Goal: Task Accomplishment & Management: Use online tool/utility

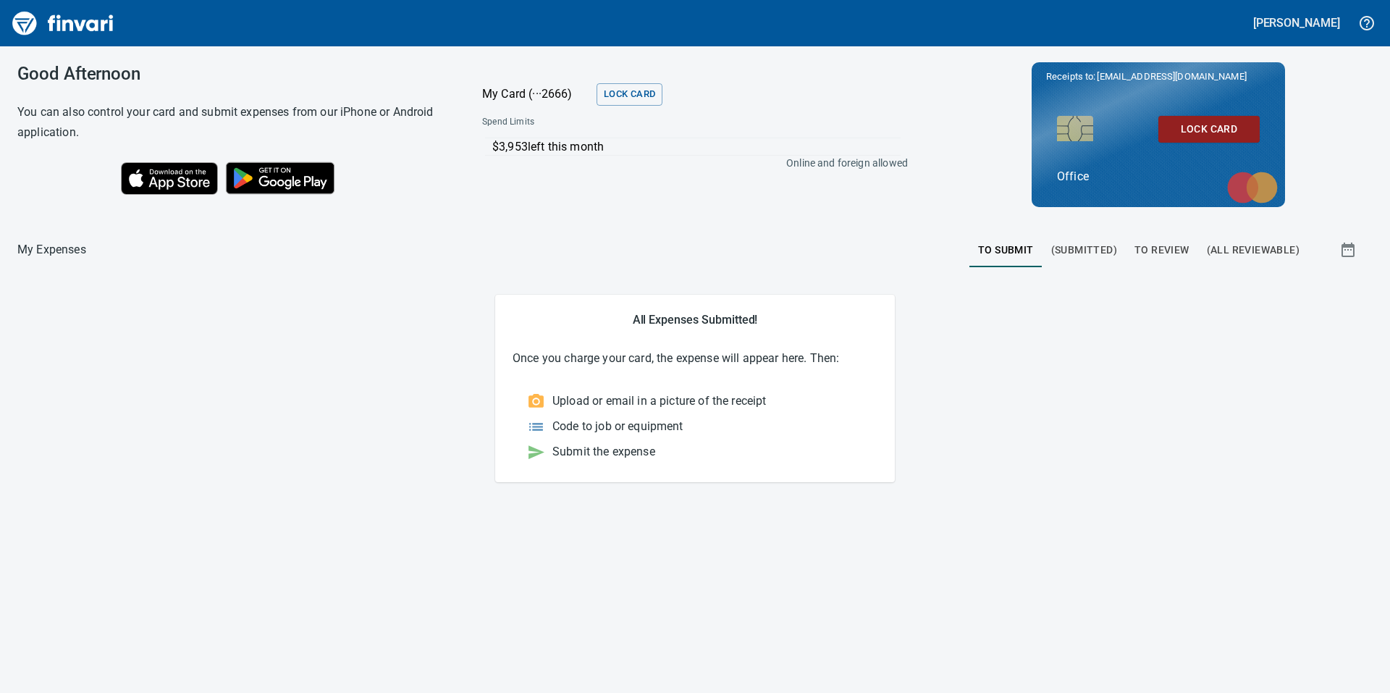
click at [1176, 253] on span "To Review" at bounding box center [1162, 250] width 55 height 18
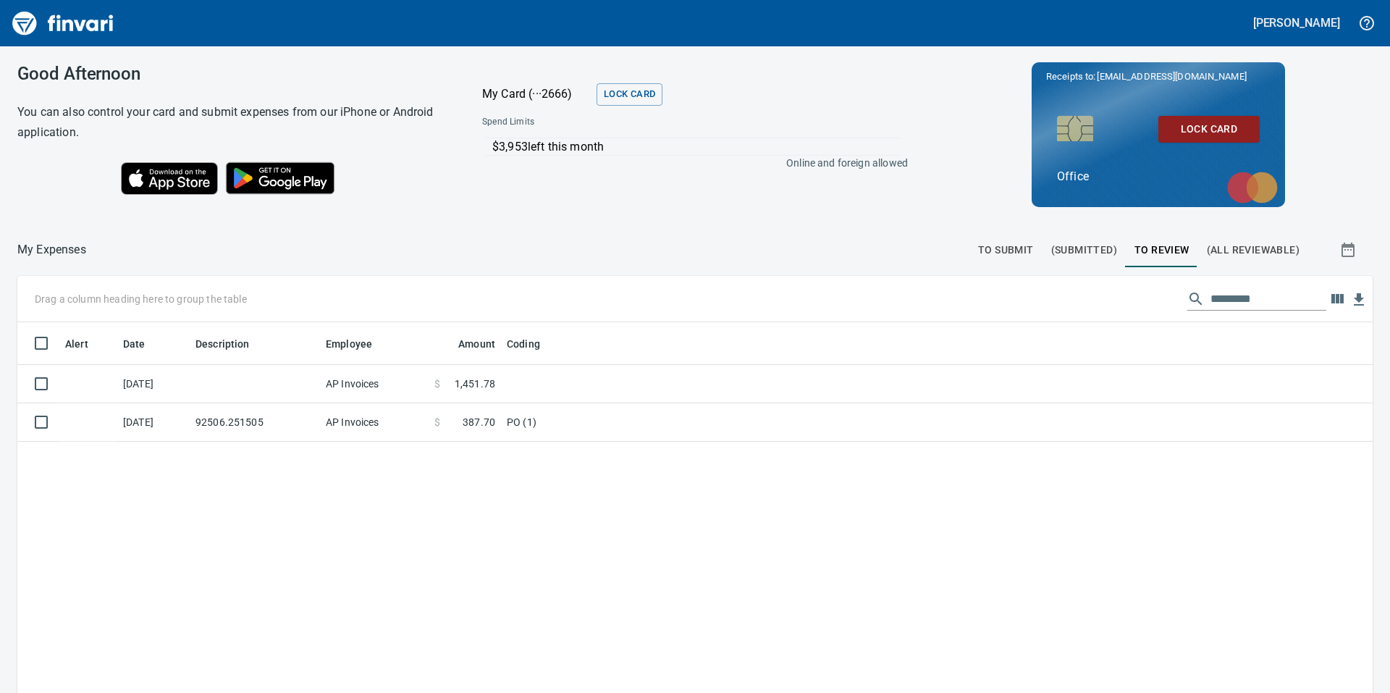
scroll to position [523, 1334]
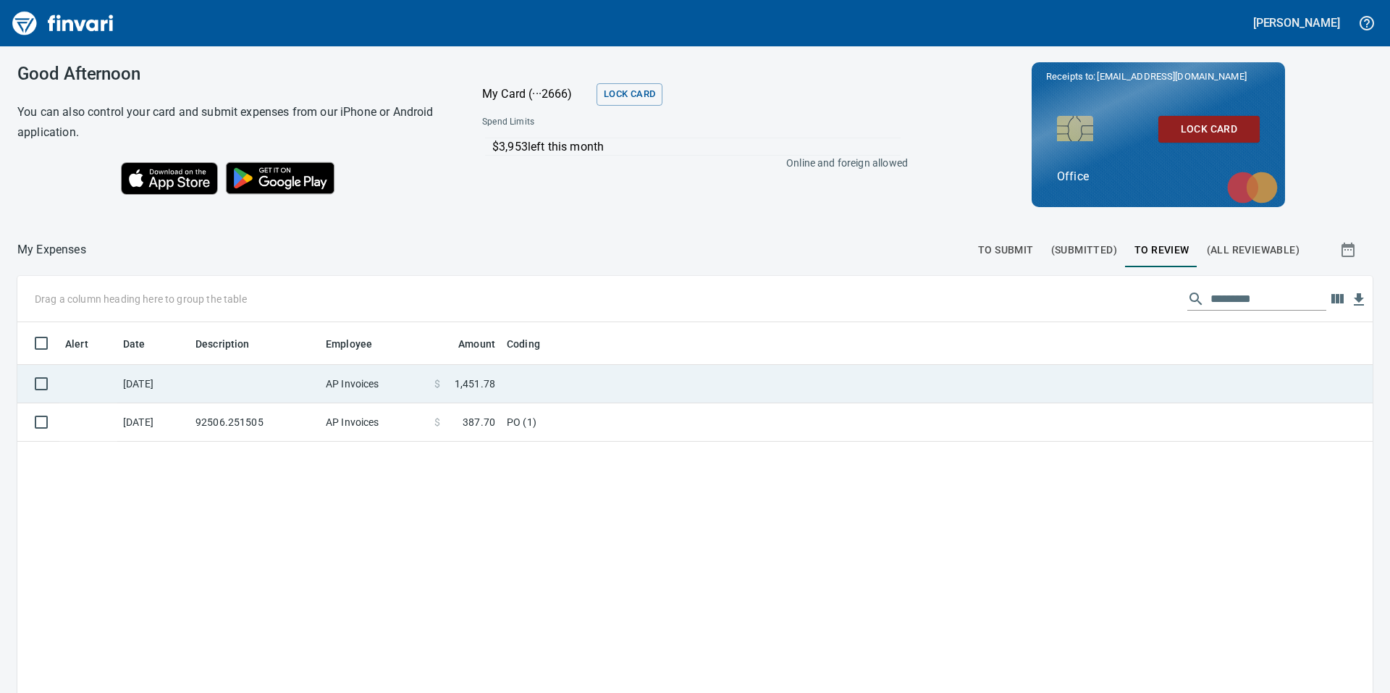
click at [493, 379] on span "1,451.78" at bounding box center [475, 384] width 41 height 14
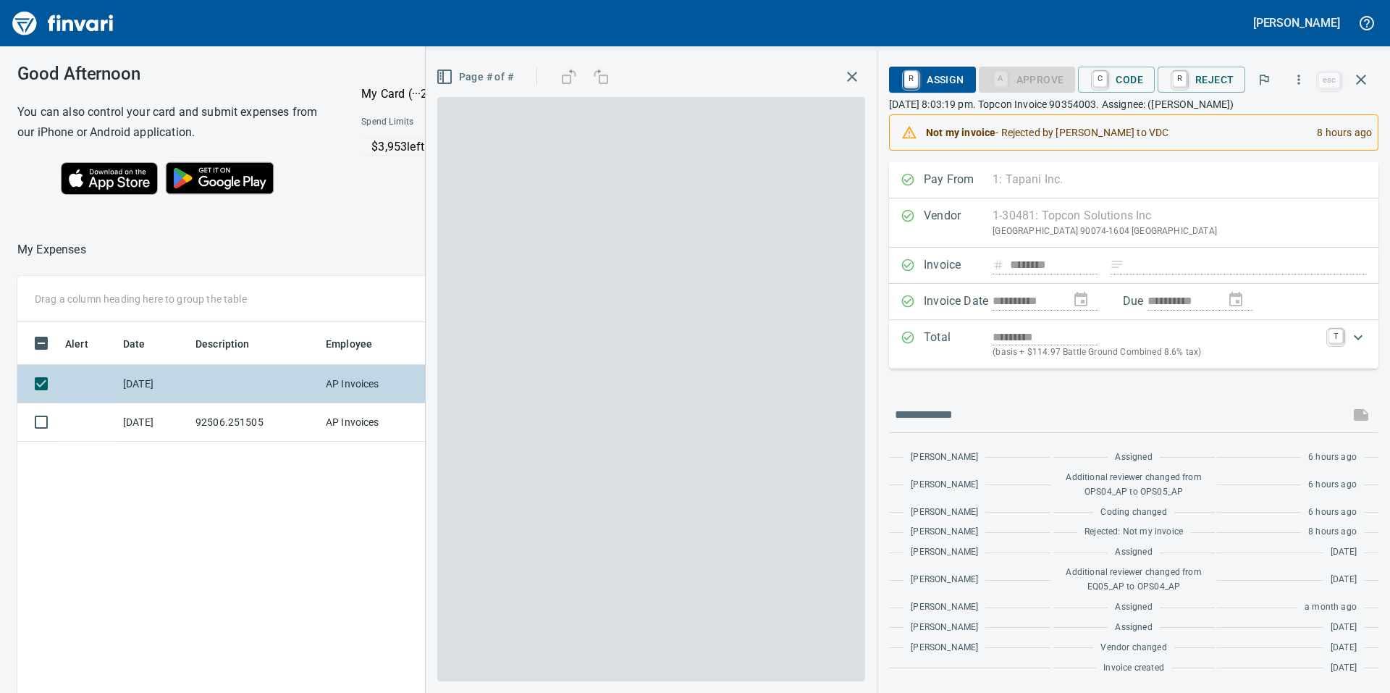
scroll to position [523, 972]
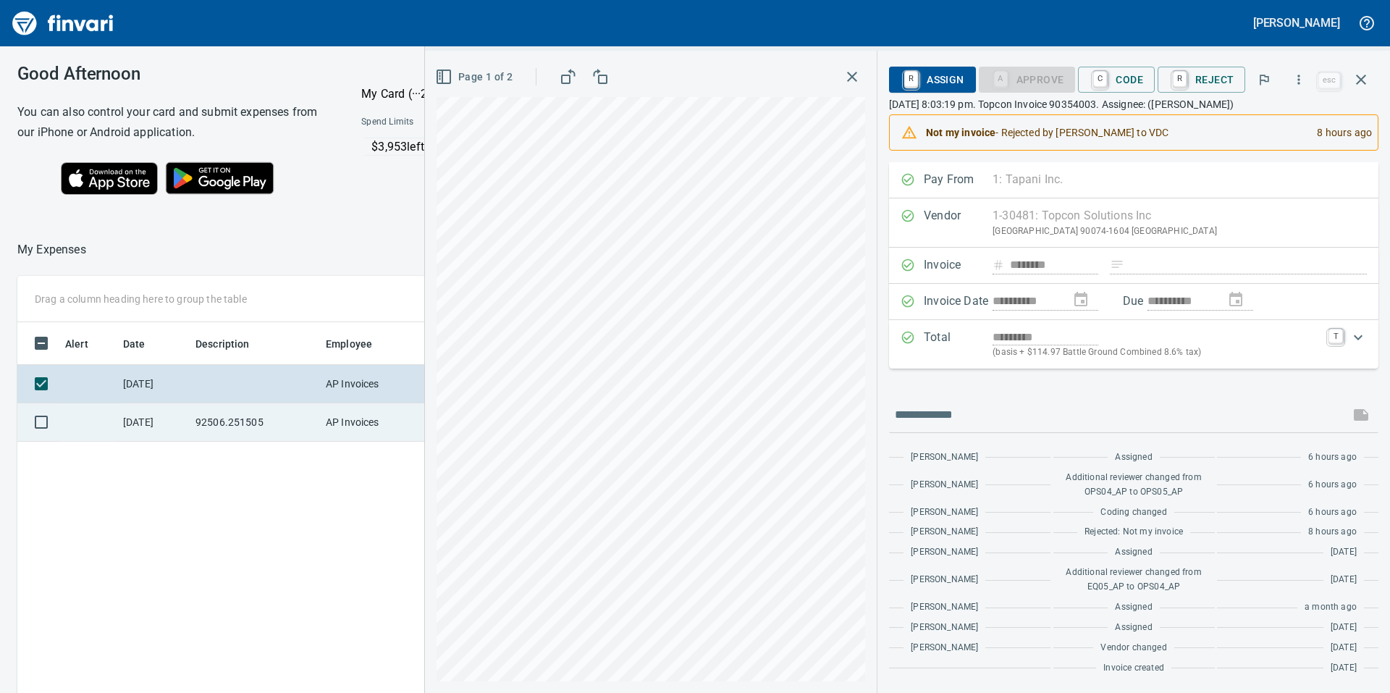
click at [362, 425] on td "AP Invoices" at bounding box center [374, 422] width 109 height 38
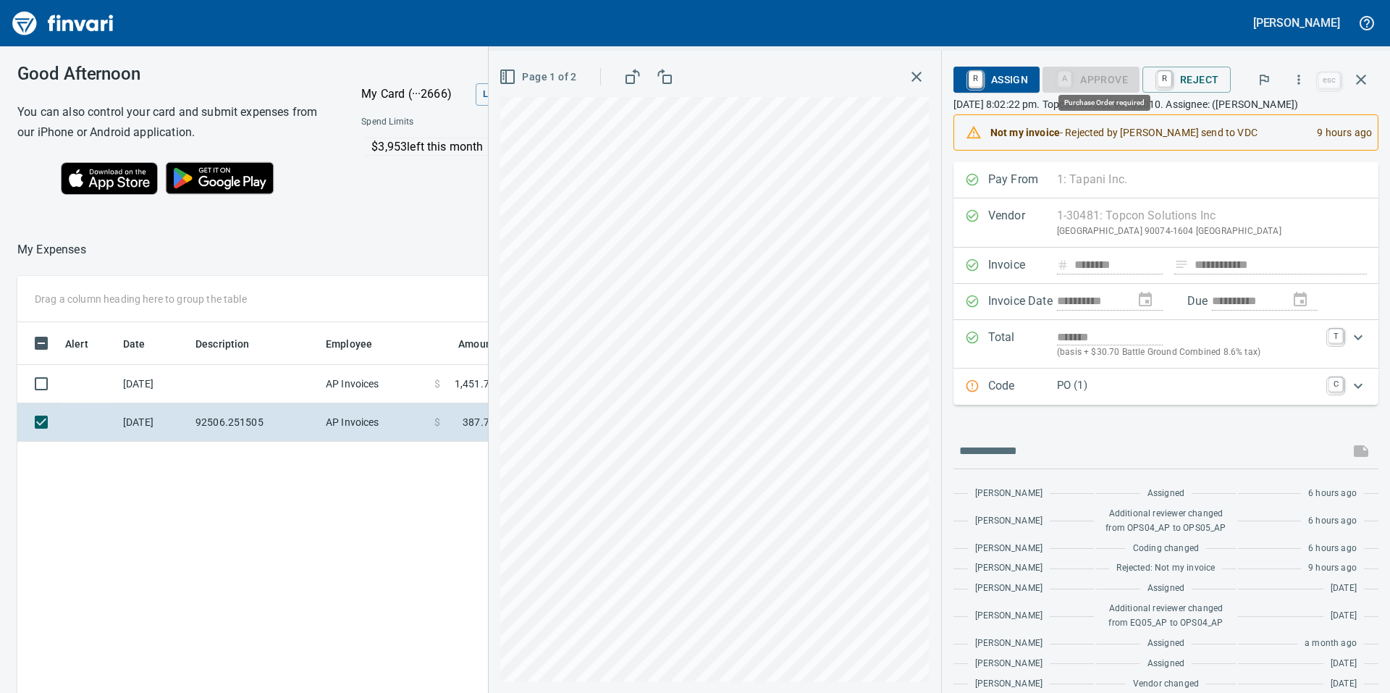
scroll to position [523, 972]
click at [1143, 389] on p "PO (1)" at bounding box center [1188, 385] width 263 height 17
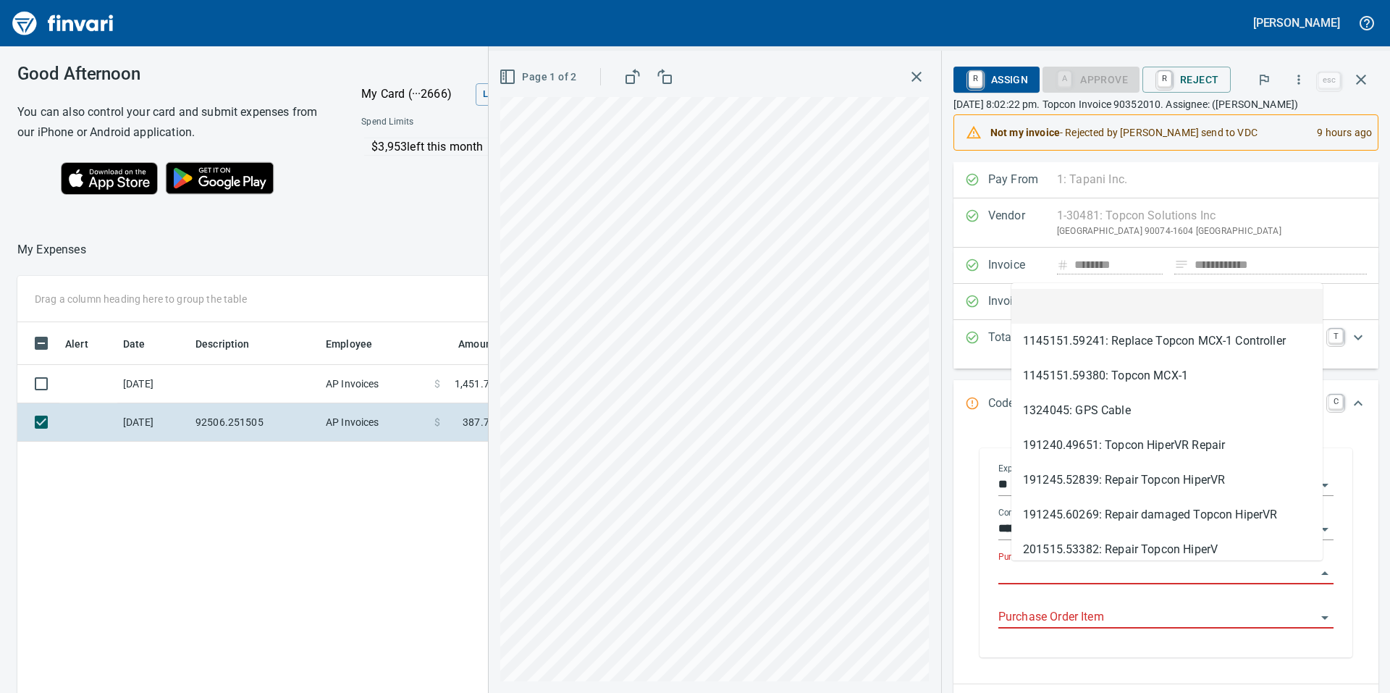
click at [1054, 574] on input "Purchase Order" at bounding box center [1158, 573] width 318 height 20
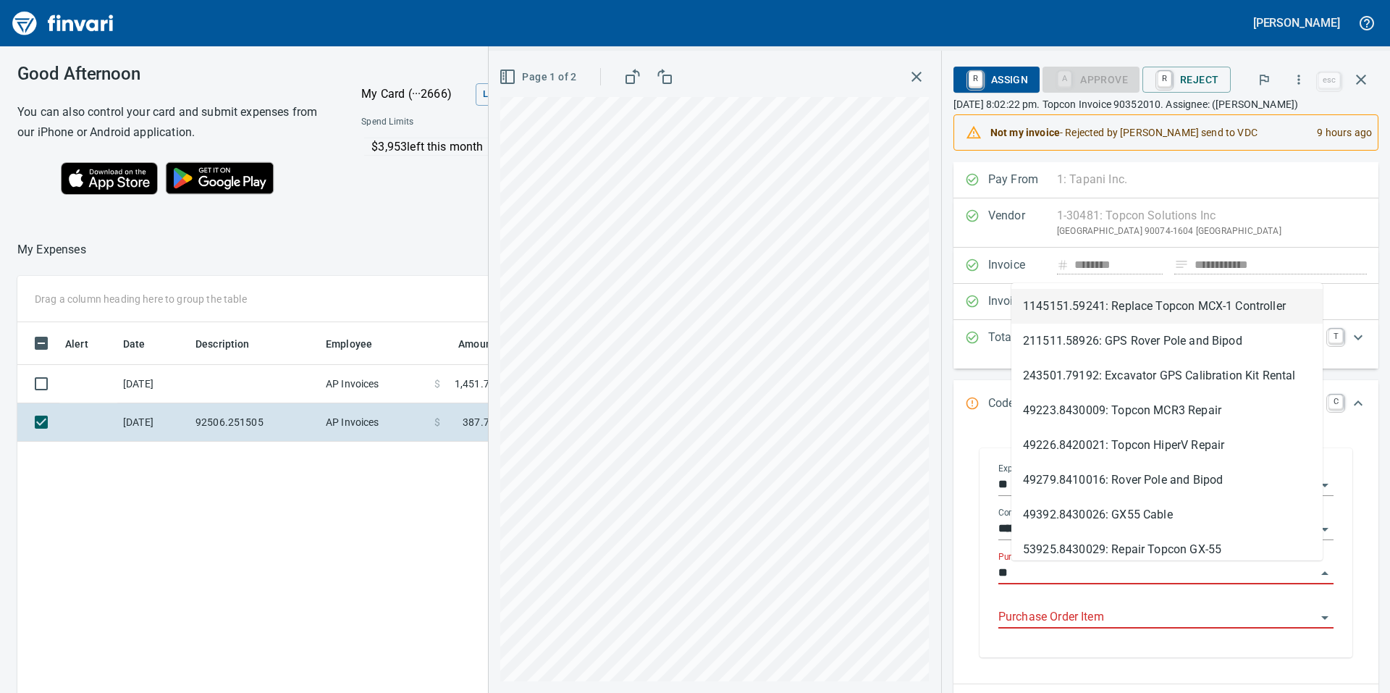
type input "*"
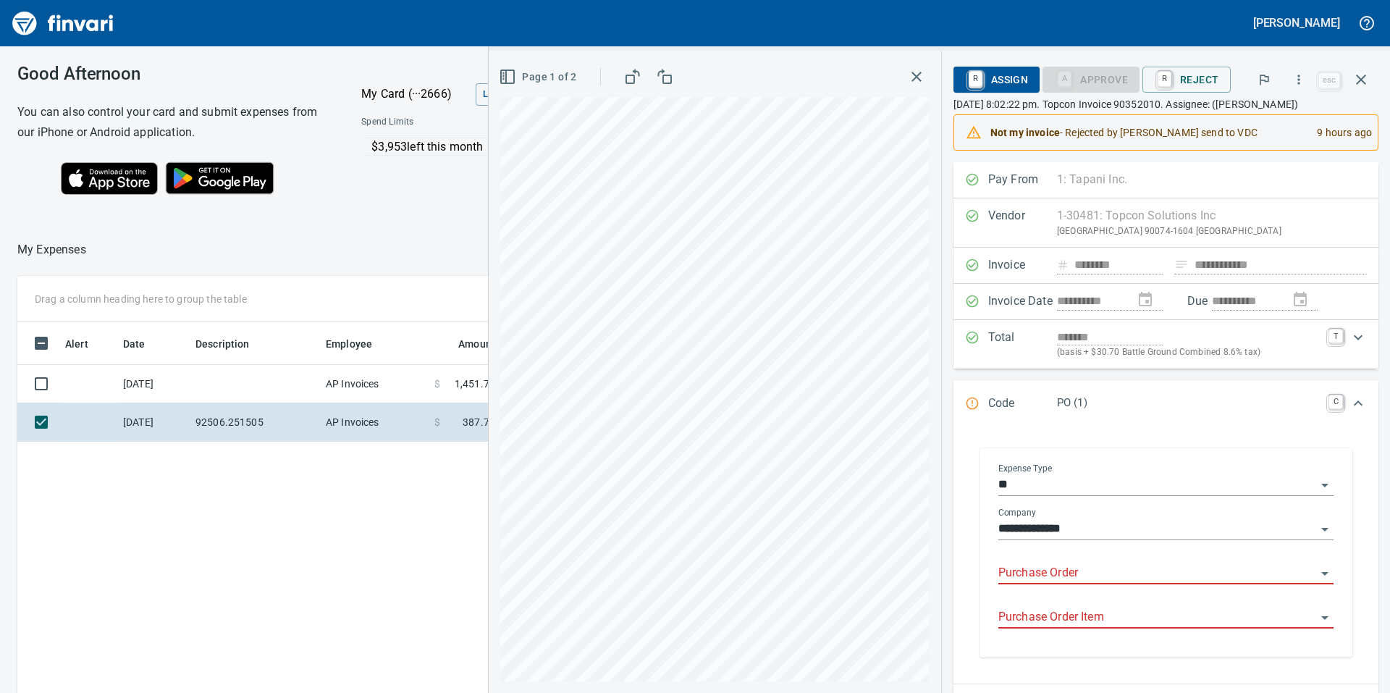
click at [1119, 575] on input "Purchase Order" at bounding box center [1158, 573] width 318 height 20
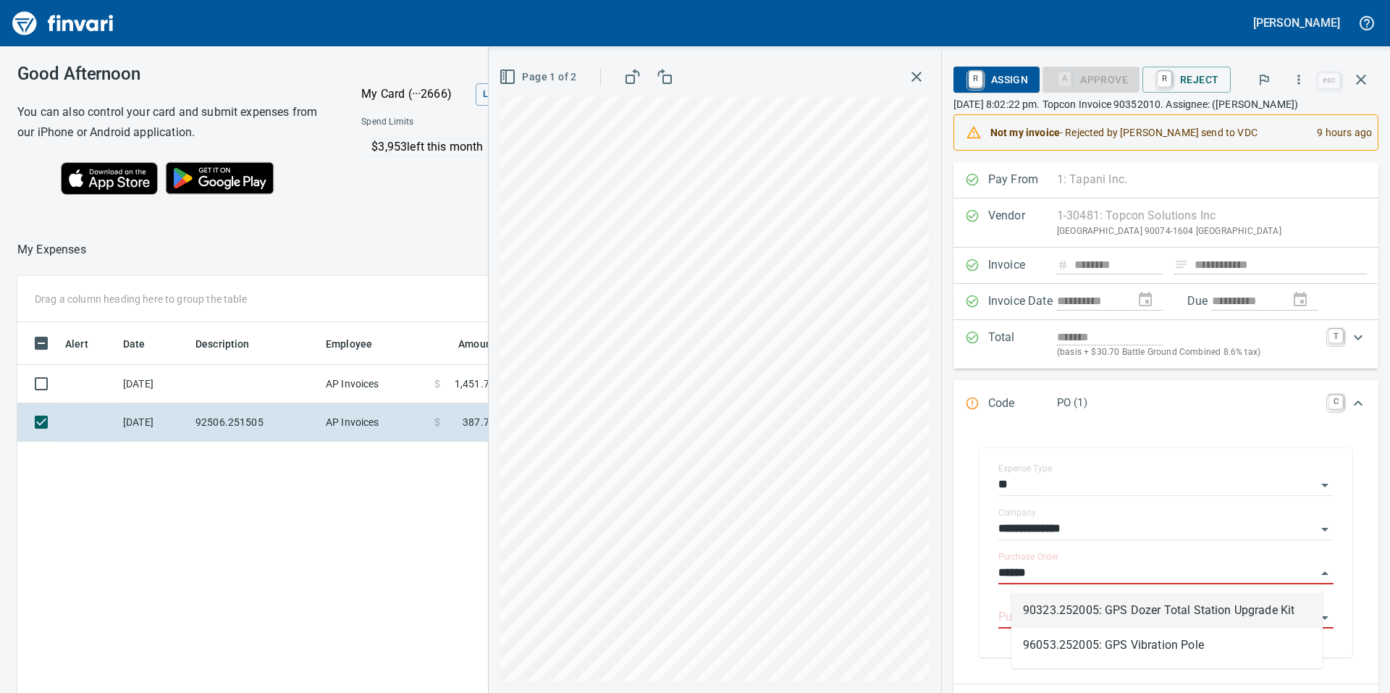
type input "******"
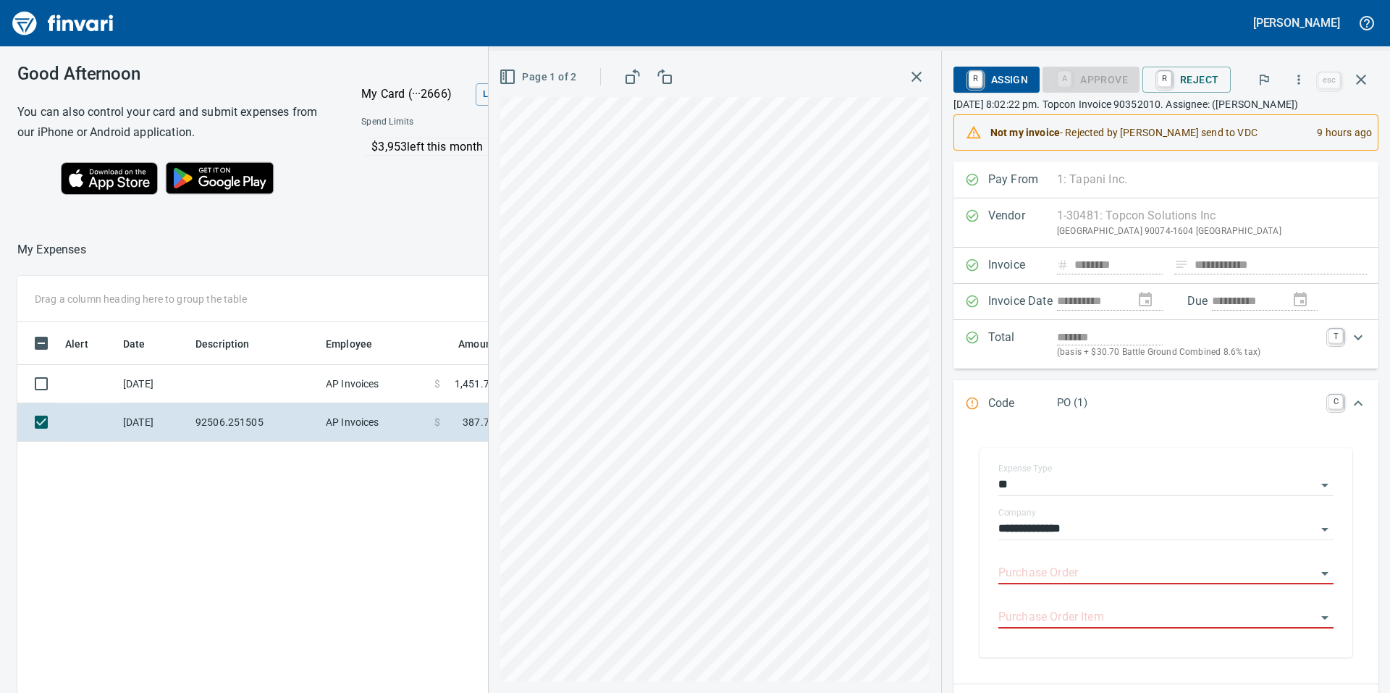
click at [361, 514] on div "Alert Date Description Employee Amount Coding [DATE] AP Invoices $ 1,451.78 [DA…" at bounding box center [514, 589] width 994 height 534
click at [1304, 82] on icon "button" at bounding box center [1299, 79] width 14 height 14
click at [1273, 125] on span "Download" at bounding box center [1297, 121] width 139 height 17
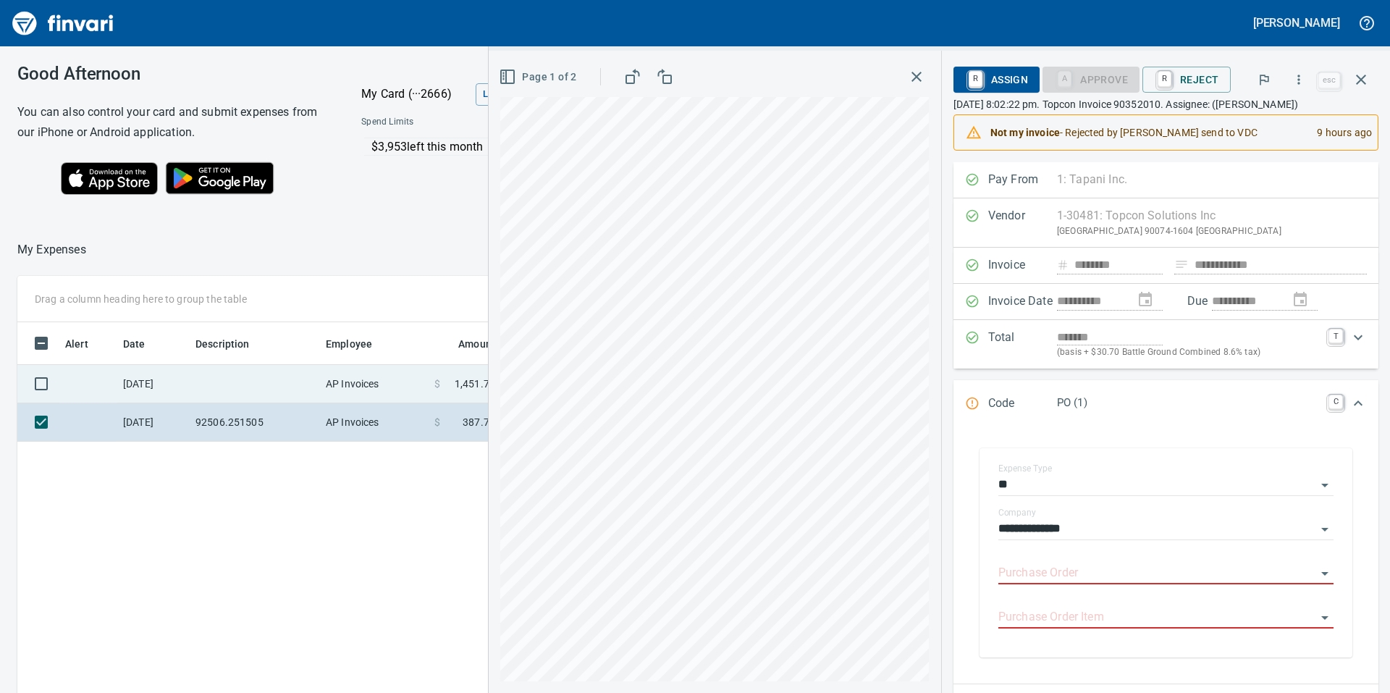
click at [356, 375] on td "AP Invoices" at bounding box center [374, 384] width 109 height 38
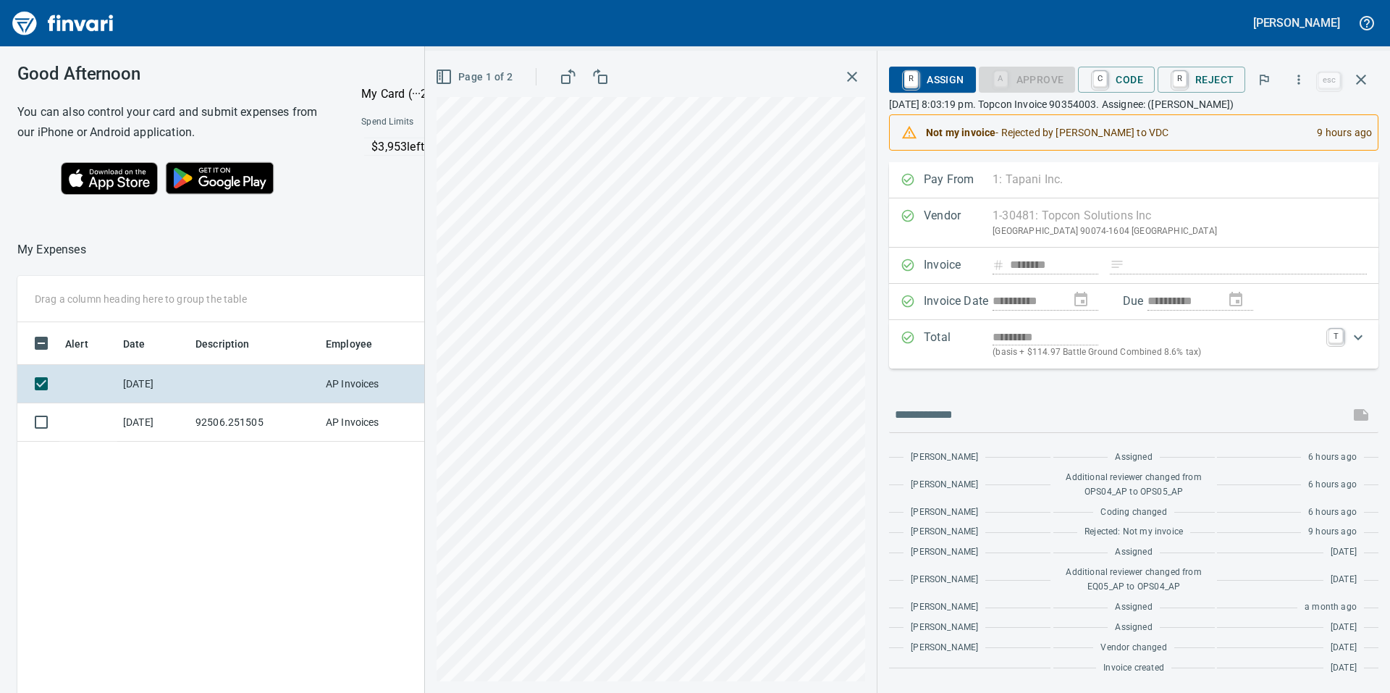
scroll to position [523, 972]
click at [1297, 78] on icon "button" at bounding box center [1299, 79] width 14 height 14
click at [1260, 123] on span "Download" at bounding box center [1297, 121] width 139 height 17
click at [1123, 83] on span "C Code" at bounding box center [1117, 79] width 54 height 25
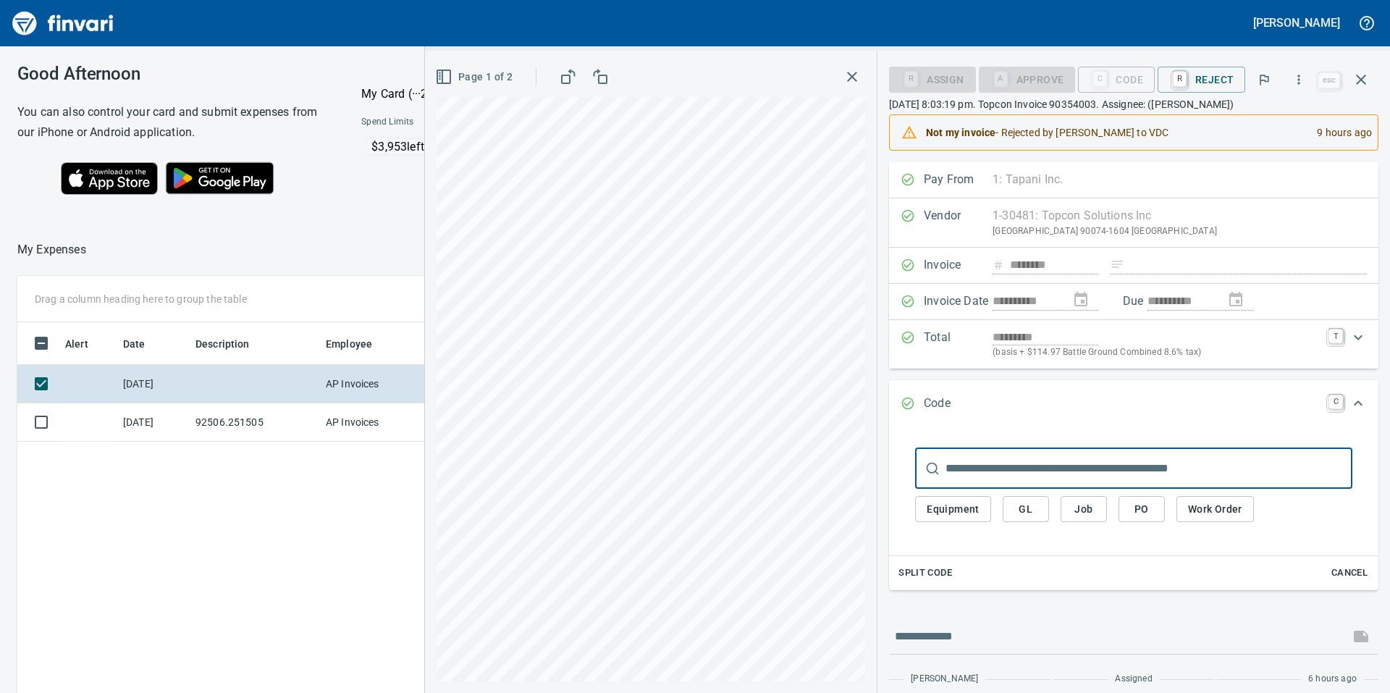
click at [1136, 509] on span "PO" at bounding box center [1141, 509] width 23 height 18
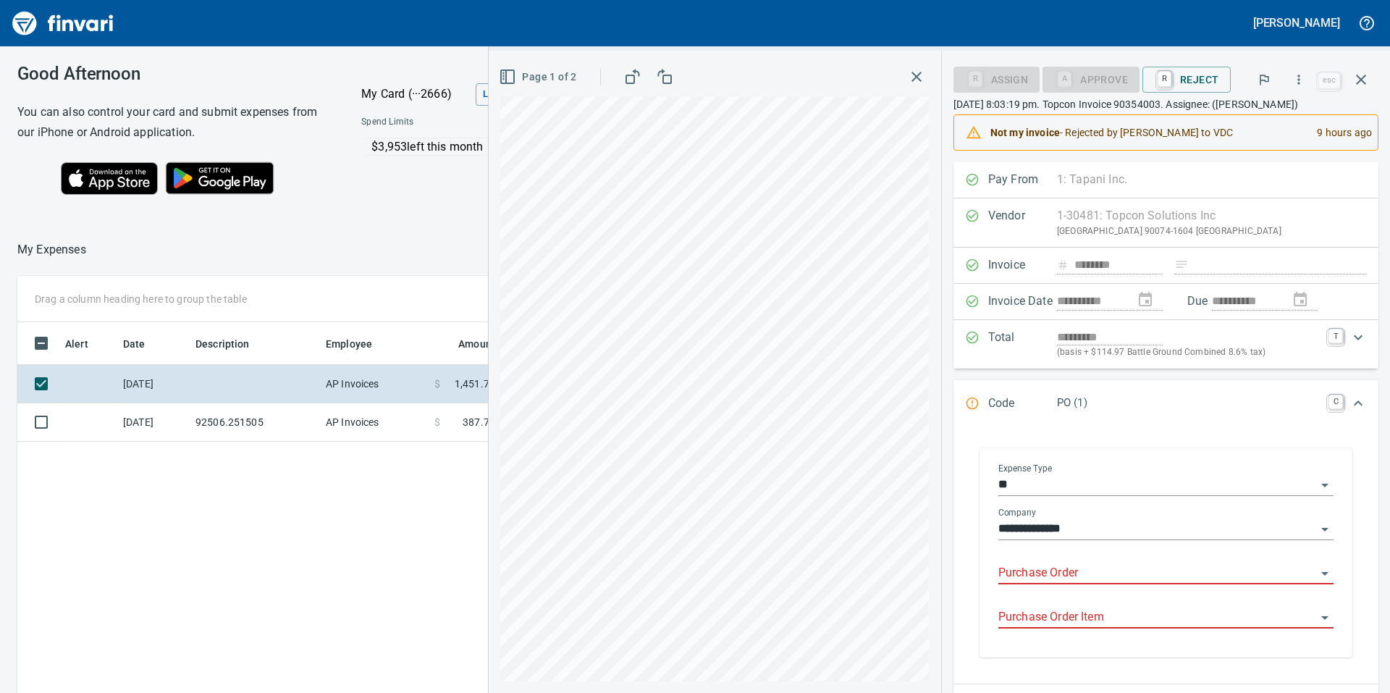
click at [1060, 569] on input "Purchase Order" at bounding box center [1158, 573] width 318 height 20
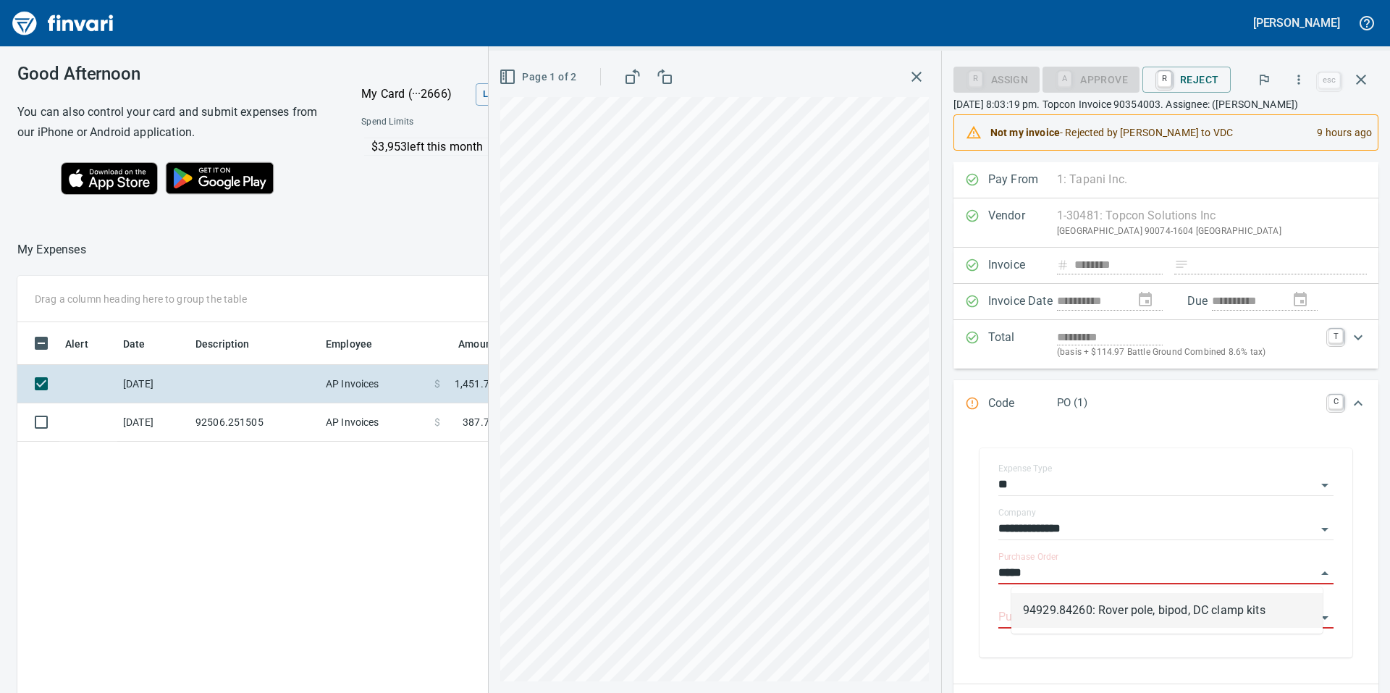
click at [1170, 614] on li "94929.84260: Rover pole, bipod, DC clamp kits" at bounding box center [1167, 610] width 311 height 35
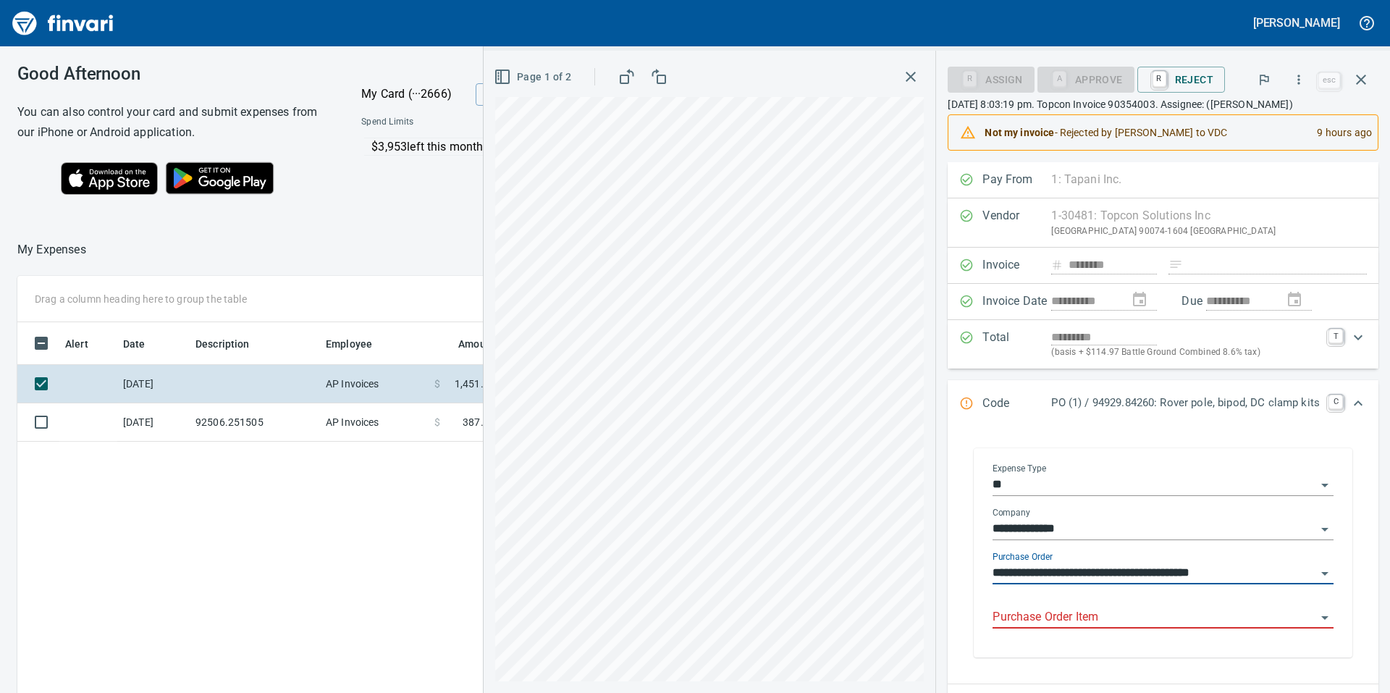
type input "**********"
click at [1299, 618] on input "Purchase Order Item" at bounding box center [1155, 618] width 324 height 20
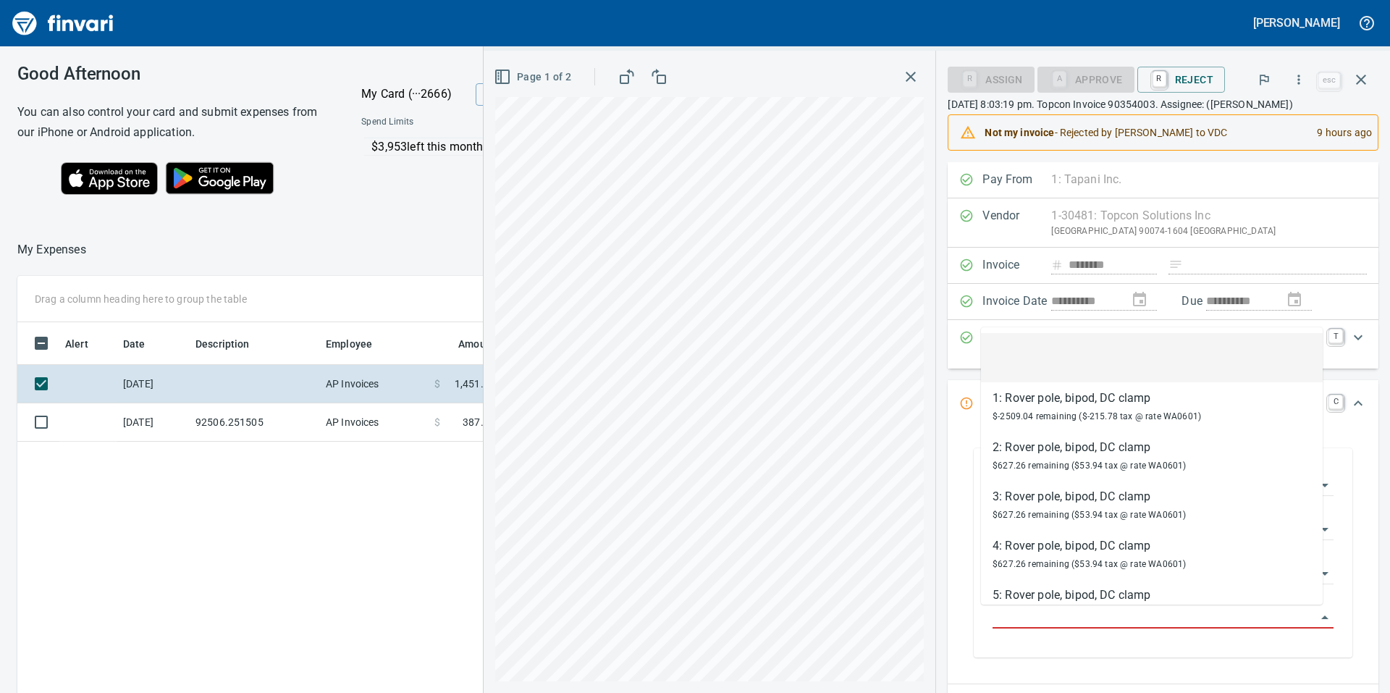
click at [1372, 626] on div "**********" at bounding box center [1163, 602] width 454 height 880
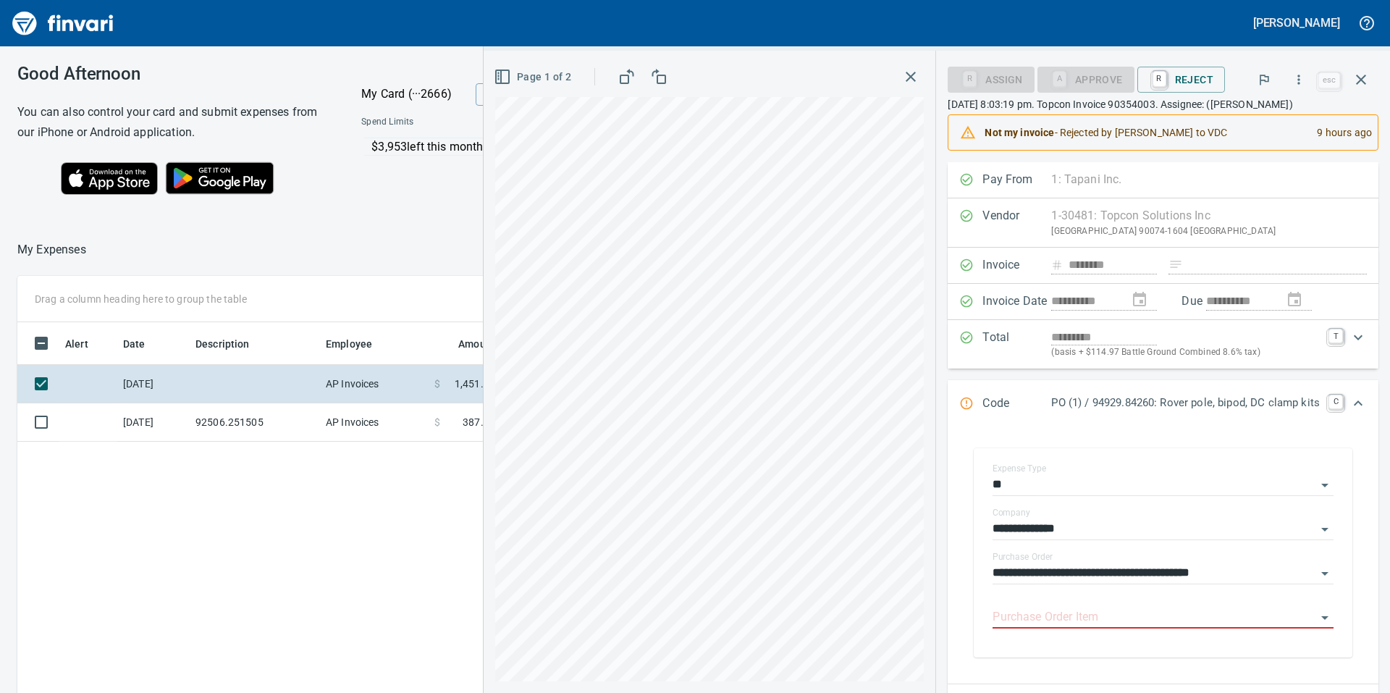
click at [395, 525] on div "Alert Date Description Employee Amount Coding [DATE] AP Invoices $ 1,451.78 PO …" at bounding box center [514, 589] width 994 height 534
click at [267, 524] on div "Alert Date Description Employee Amount Coding [DATE] AP Invoices $ 1,451.78 PO …" at bounding box center [514, 589] width 994 height 534
